Goal: Obtain resource: Download file/media

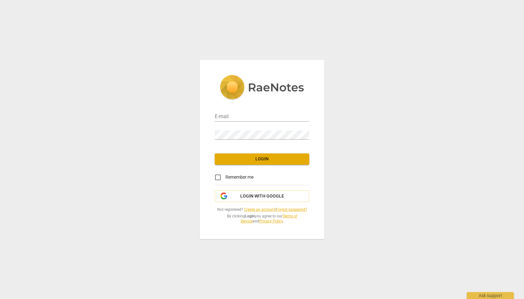
type input "[EMAIL_ADDRESS][DOMAIN_NAME]"
click at [266, 160] on span "Login" at bounding box center [262, 159] width 84 height 6
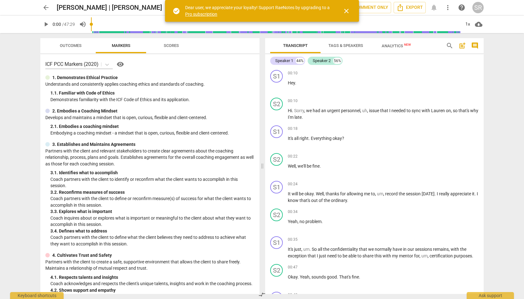
click at [344, 11] on span "close" at bounding box center [347, 11] width 8 height 8
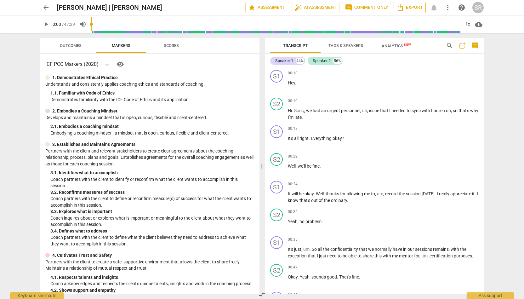
click at [411, 8] on span "Export" at bounding box center [410, 8] width 26 height 8
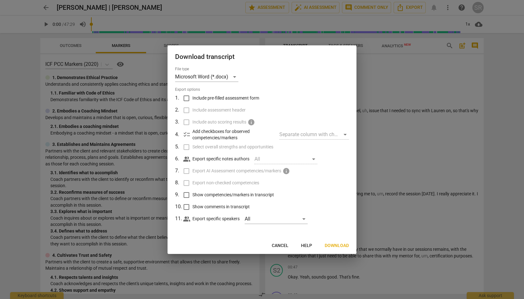
click at [280, 244] on span "Cancel" at bounding box center [280, 246] width 17 height 6
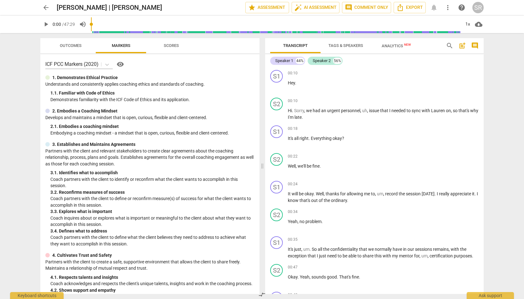
click at [352, 48] on span "Tags & Speakers" at bounding box center [346, 46] width 50 height 9
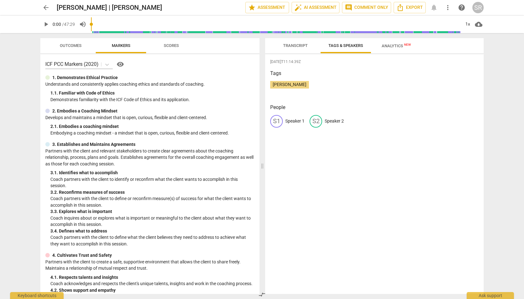
click at [295, 121] on p "Speaker 1" at bounding box center [294, 121] width 19 height 7
click at [396, 48] on span "Analytics New" at bounding box center [396, 45] width 29 height 5
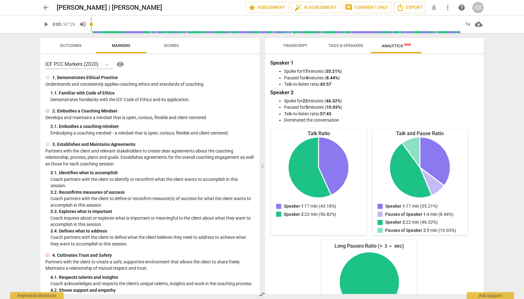
click at [302, 49] on span "Transcript" at bounding box center [296, 46] width 40 height 9
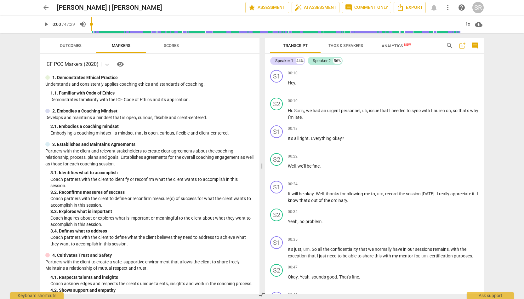
click at [341, 44] on span "Tags & Speakers" at bounding box center [346, 45] width 35 height 5
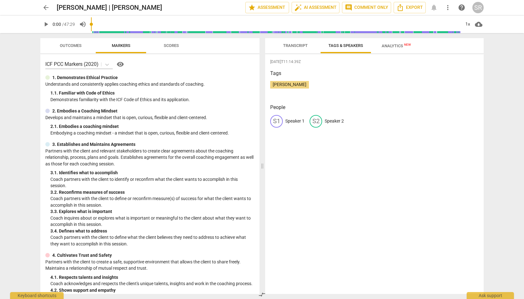
click at [292, 120] on p "Speaker 1" at bounding box center [294, 121] width 19 height 7
click at [299, 47] on span "Transcript" at bounding box center [295, 45] width 25 height 5
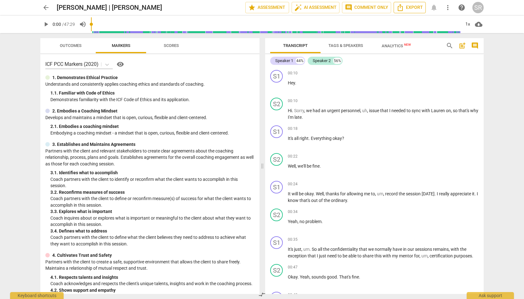
click at [406, 7] on span "Export" at bounding box center [410, 8] width 26 height 8
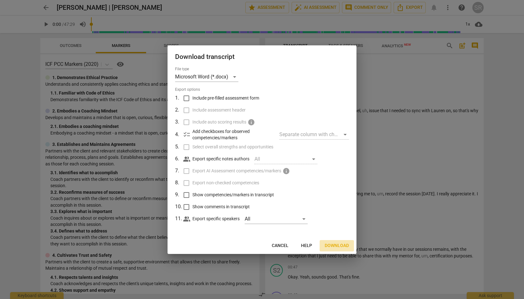
click at [337, 244] on span "Download" at bounding box center [337, 246] width 24 height 6
